Goal: Task Accomplishment & Management: Manage account settings

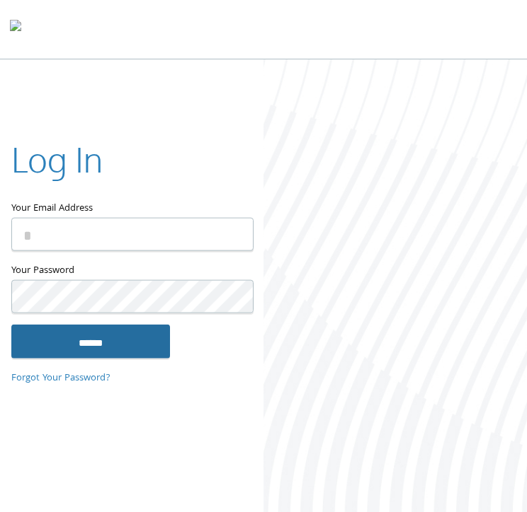
type input "**********"
click at [108, 350] on input "******" at bounding box center [90, 341] width 159 height 34
type input "**********"
click at [74, 342] on input "******" at bounding box center [90, 341] width 159 height 34
